Goal: Task Accomplishment & Management: Complete application form

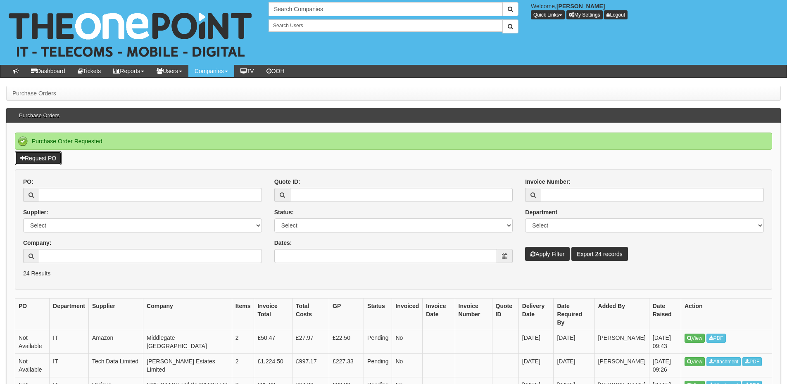
click at [52, 160] on link "Request PO" at bounding box center [38, 158] width 47 height 14
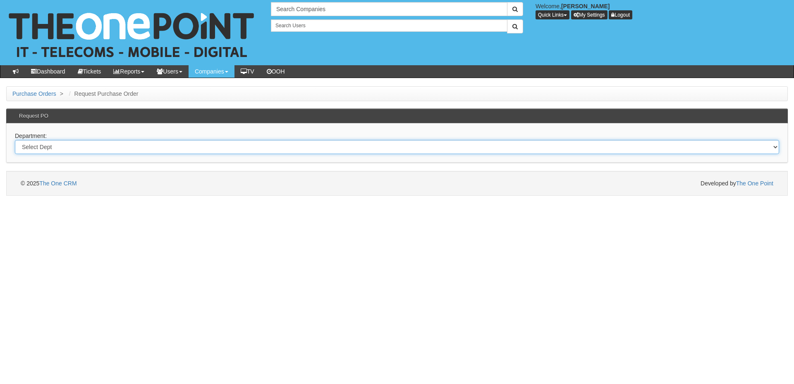
click at [218, 145] on select "Select Dept Digital Internal IT Mobiles Marketing Telecoms" at bounding box center [397, 147] width 764 height 14
select select "?pipeID=&dept=IT"
click at [15, 140] on select "Select Dept Digital Internal IT Mobiles Marketing Telecoms" at bounding box center [397, 147] width 764 height 14
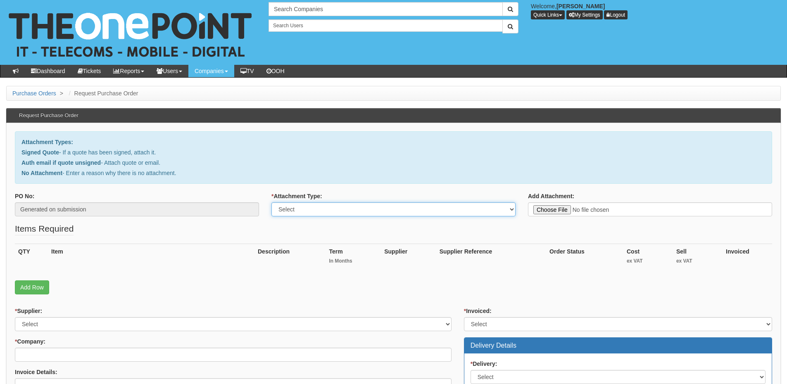
drag, startPoint x: 0, startPoint y: 0, endPoint x: 327, endPoint y: 213, distance: 390.7
click at [327, 213] on select "Select Signed Quote Auth email with quote if unsigned No Attachment" at bounding box center [394, 210] width 244 height 14
select select "Signed Quote"
click at [272, 203] on select "Select Signed Quote Auth email with quote if unsigned No Attachment" at bounding box center [394, 210] width 244 height 14
type input "C:\fakepath\Hako - VISIO Plan 2.pdf"
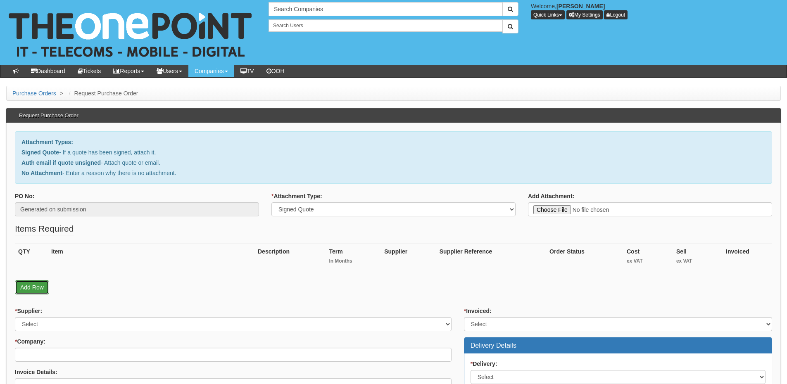
click at [32, 285] on link "Add Row" at bounding box center [32, 288] width 34 height 14
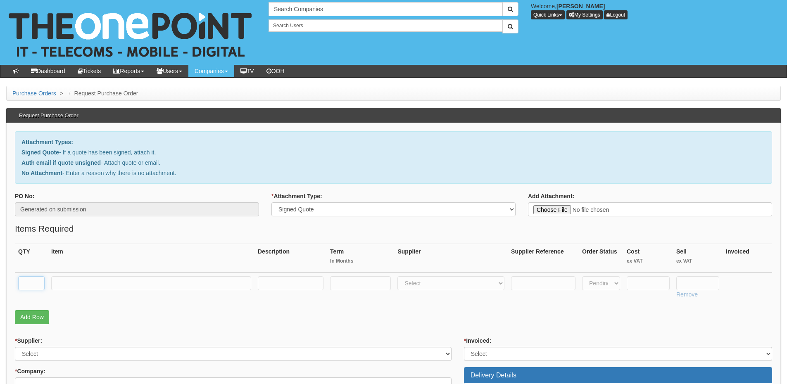
click at [32, 286] on input "text" at bounding box center [31, 284] width 26 height 14
type input "1"
click at [85, 287] on input "text" at bounding box center [151, 284] width 200 height 14
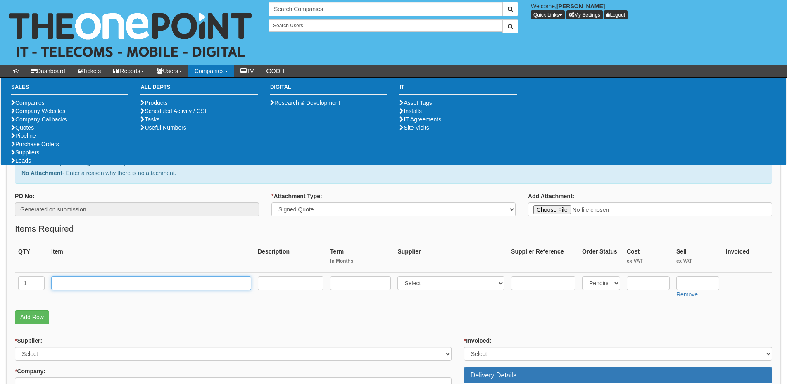
paste input "VISIO Plan 2"
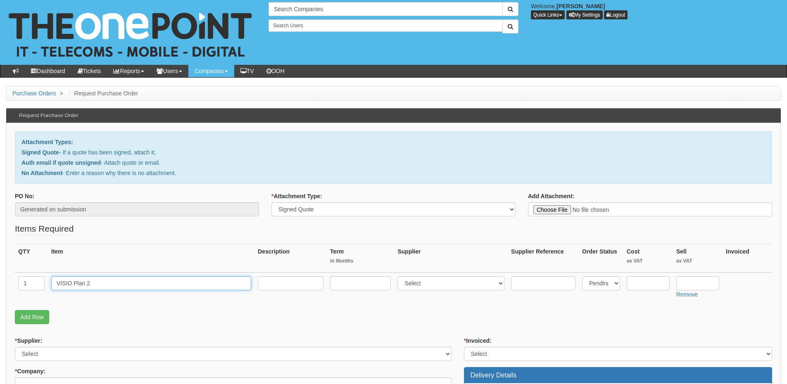
type input "VISIO Plan 2"
click at [348, 285] on input "text" at bounding box center [360, 284] width 61 height 14
type input "12"
click at [261, 284] on input "text" at bounding box center [291, 284] width 66 height 14
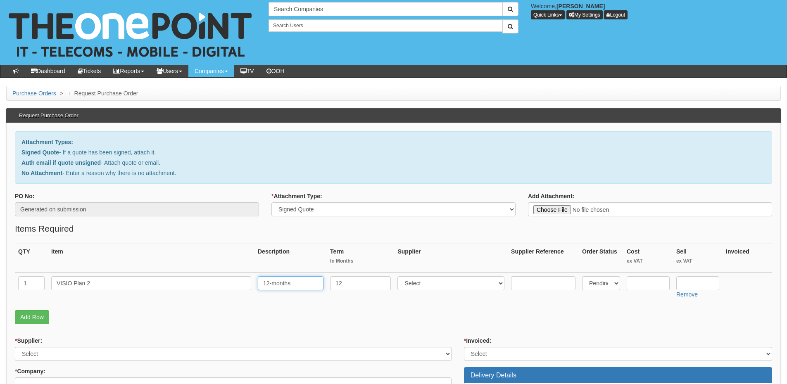
type input "12-months"
click at [413, 279] on select "Select 123 REG.co.uk 1Password 3 4Gon AA Jones Electric Ltd Abzorb Access Group…" at bounding box center [451, 284] width 107 height 14
select select "291"
click at [400, 277] on select "Select 123 REG.co.uk 1Password 3 4Gon AA Jones Electric Ltd Abzorb Access Group…" at bounding box center [451, 284] width 107 height 14
click at [694, 282] on input "text" at bounding box center [698, 284] width 43 height 14
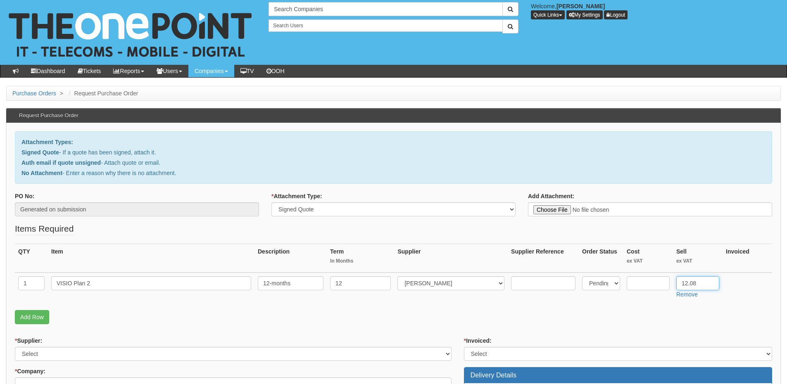
type input "12.08"
click at [653, 284] on input "text" at bounding box center [648, 284] width 43 height 14
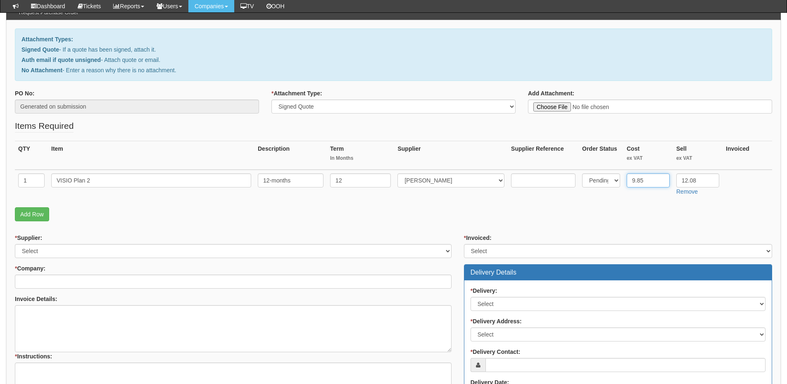
scroll to position [83, 0]
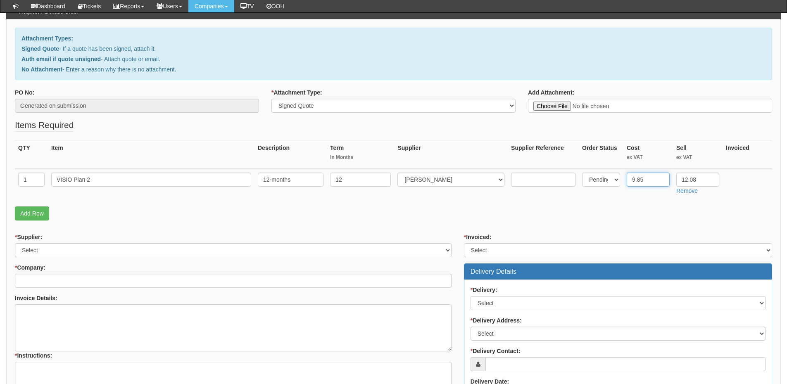
type input "9.85"
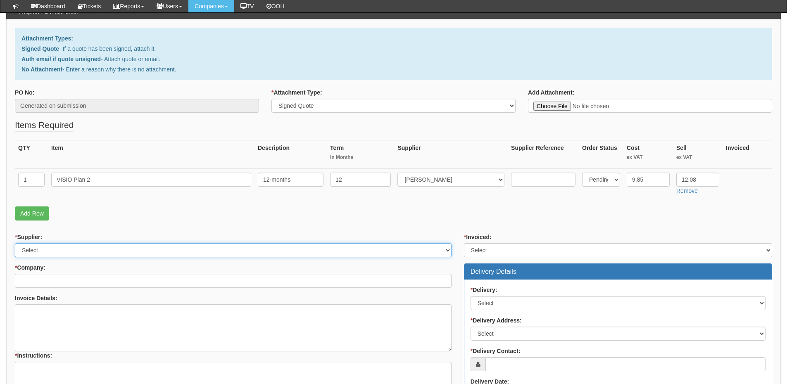
click at [121, 245] on select "Select 123 REG.co.uk 1Password 3 4Gon AA Jones Electric Ltd Abzorb Access Group…" at bounding box center [233, 250] width 437 height 14
select select "291"
click at [15, 243] on select "Select 123 REG.co.uk 1Password 3 4Gon AA Jones Electric Ltd Abzorb Access Group…" at bounding box center [233, 250] width 437 height 14
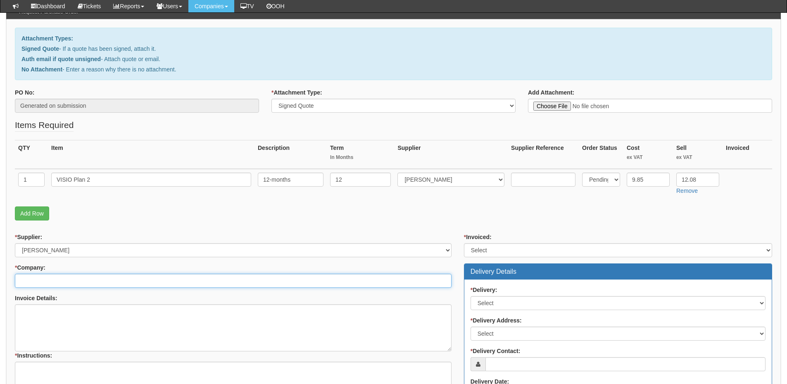
click at [107, 278] on input "* Company:" at bounding box center [233, 281] width 437 height 14
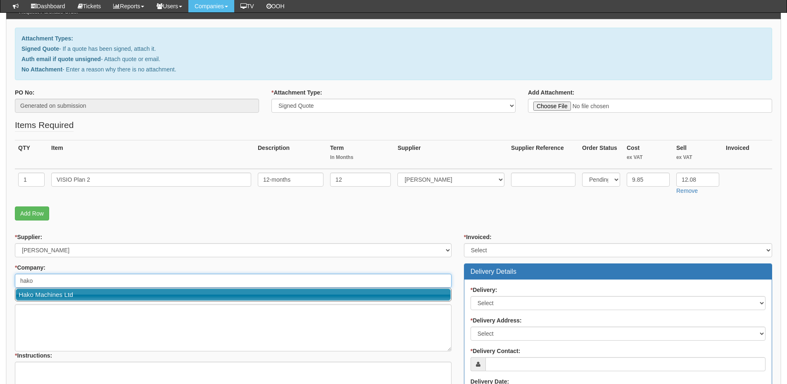
click at [93, 297] on link "Hako Machines Ltd" at bounding box center [233, 295] width 435 height 12
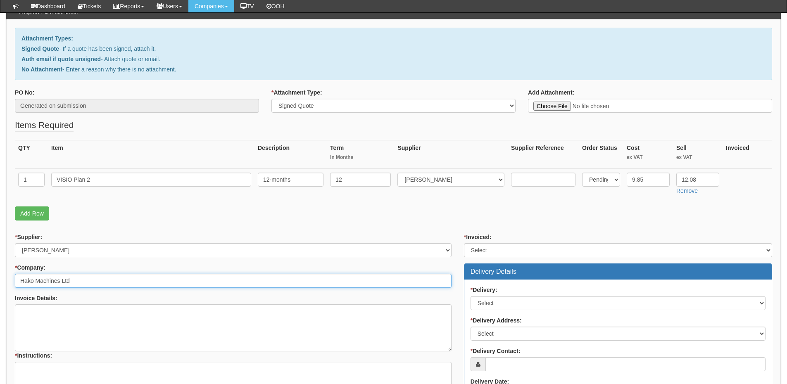
type input "Hako Machines Ltd"
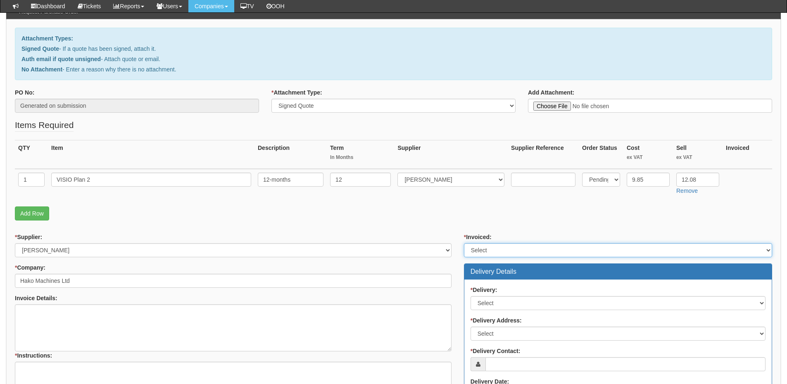
click at [494, 246] on select "Select Yes No N/A STB (part of order)" at bounding box center [618, 250] width 308 height 14
select select "2"
click at [464, 243] on select "Select Yes No N/A STB (part of order)" at bounding box center [618, 250] width 308 height 14
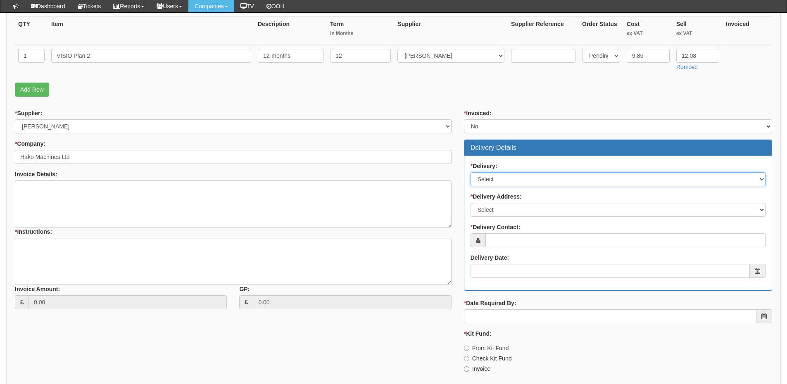
drag, startPoint x: 508, startPoint y: 180, endPoint x: 508, endPoint y: 186, distance: 5.8
click at [508, 180] on select "Select No Not Applicable Yes" at bounding box center [618, 179] width 295 height 14
select select "3"
click at [471, 172] on select "Select No Not Applicable Yes" at bounding box center [618, 179] width 295 height 14
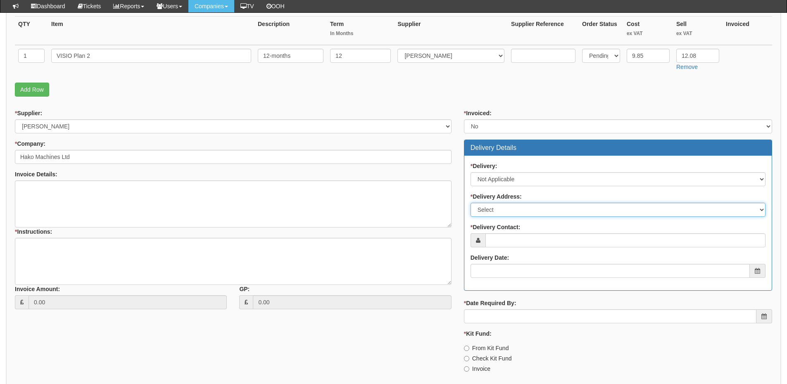
click at [508, 215] on select "Select Not Applicable Main Address - NN67UD Other" at bounding box center [618, 210] width 295 height 14
select select "N/A"
click at [471, 203] on select "Select Not Applicable Main Address - NN67UD Other" at bounding box center [618, 210] width 295 height 14
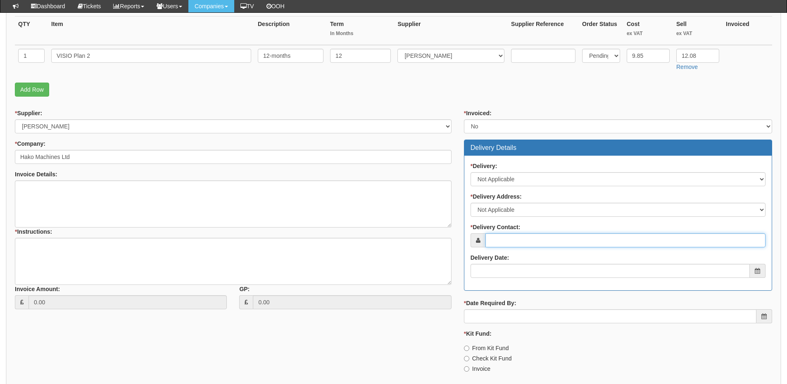
click at [503, 248] on input "* Delivery Contact:" at bounding box center [626, 241] width 280 height 14
type input "[PERSON_NAME]"
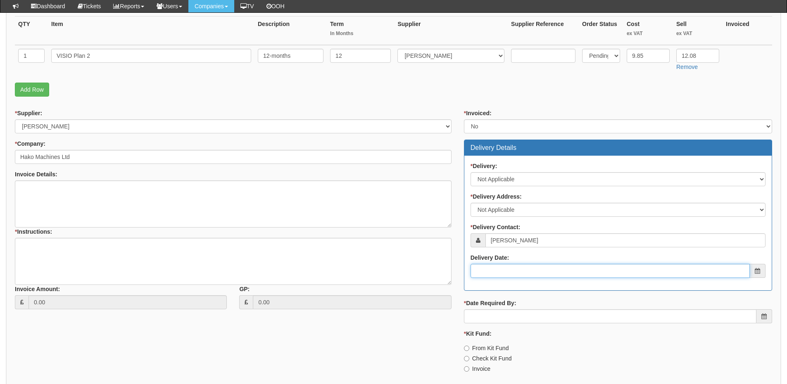
click at [521, 269] on input "Delivery Date:" at bounding box center [610, 271] width 279 height 14
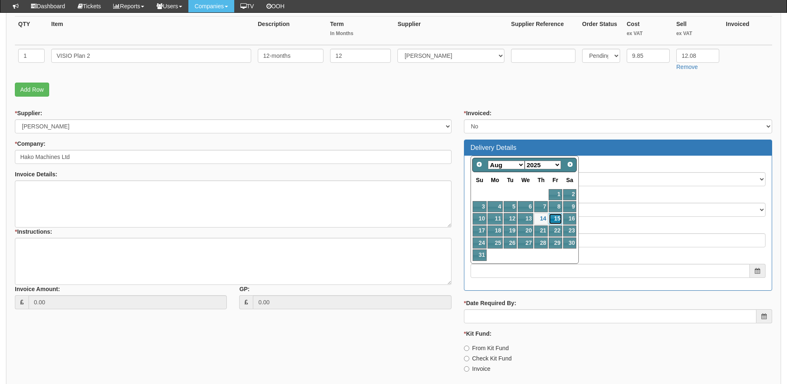
click at [557, 220] on link "15" at bounding box center [555, 218] width 13 height 11
type input "2025-08-15"
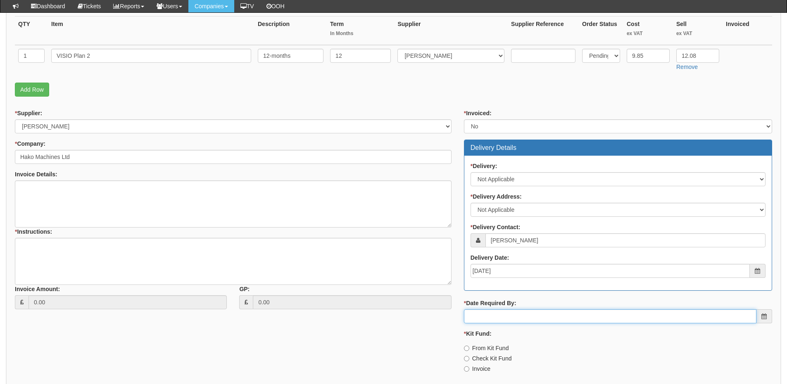
click at [526, 316] on input "* Date Required By:" at bounding box center [610, 317] width 293 height 14
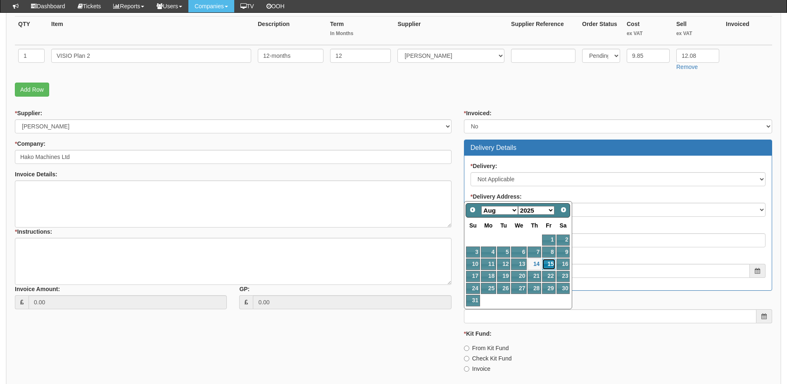
click at [546, 263] on link "15" at bounding box center [548, 264] width 13 height 11
type input "2025-08-15"
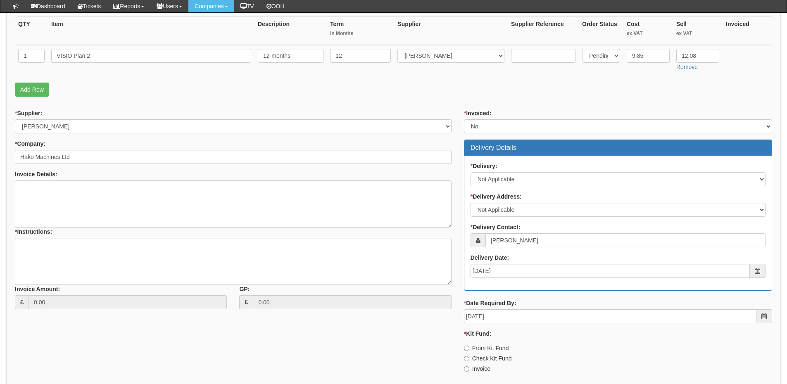
click at [477, 369] on label "Invoice" at bounding box center [477, 369] width 26 height 8
click at [470, 351] on input "Invoice" at bounding box center [466, 348] width 5 height 5
radio input "true"
click at [132, 252] on textarea "* Instructions:" at bounding box center [233, 261] width 437 height 47
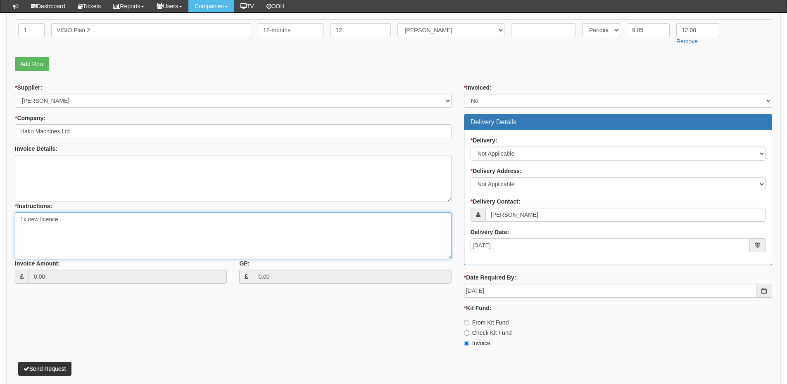
scroll to position [270, 0]
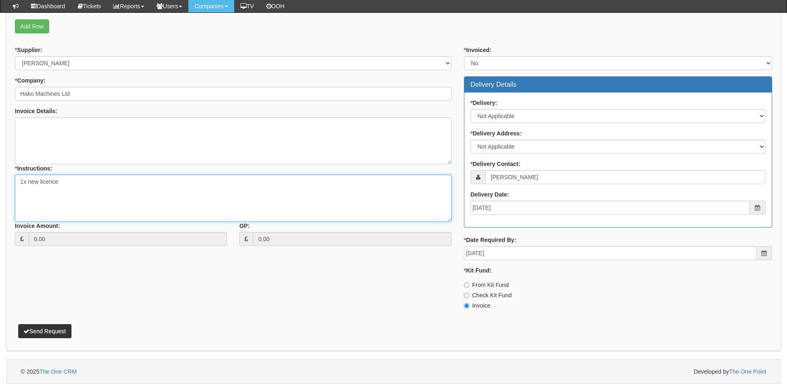
type textarea "1x new licence"
click at [55, 336] on button "Send Request" at bounding box center [44, 331] width 53 height 14
